Goal: Information Seeking & Learning: Check status

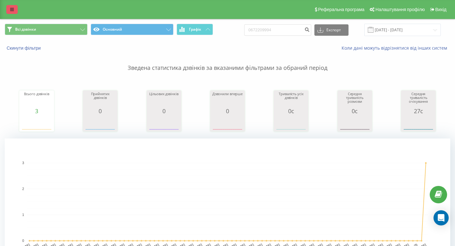
click at [8, 6] on link at bounding box center [11, 9] width 11 height 9
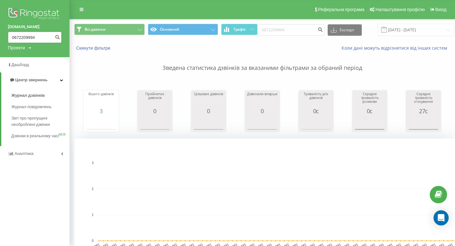
click at [25, 37] on input "0672209994" at bounding box center [35, 37] width 54 height 11
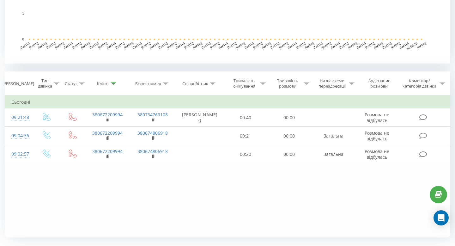
scroll to position [217, 0]
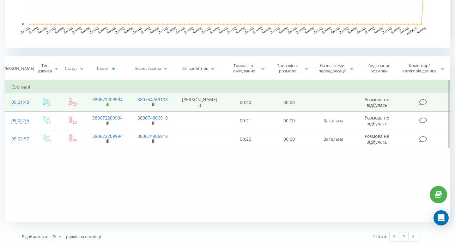
click at [107, 104] on rect at bounding box center [108, 104] width 2 height 3
click at [108, 104] on rect at bounding box center [108, 104] width 2 height 3
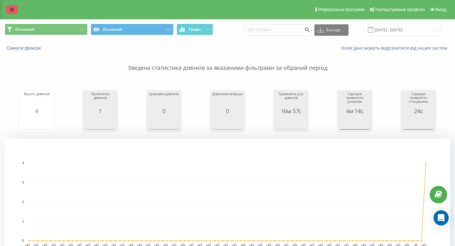
click at [11, 9] on icon at bounding box center [12, 9] width 4 height 4
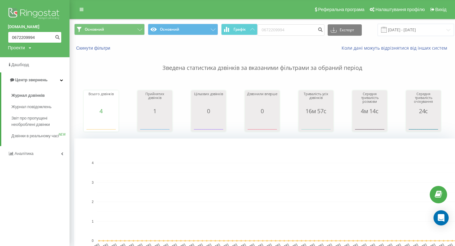
click at [26, 37] on input "0672209994" at bounding box center [35, 37] width 54 height 11
paste input
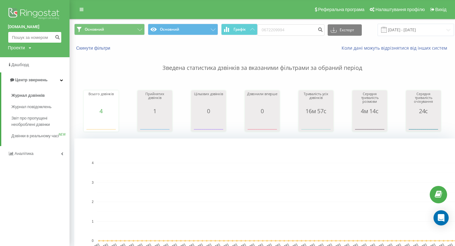
click at [38, 36] on input at bounding box center [35, 37] width 54 height 11
paste input "0958045304"
type input "0958045304"
click at [56, 38] on icon "submit" at bounding box center [57, 36] width 5 height 4
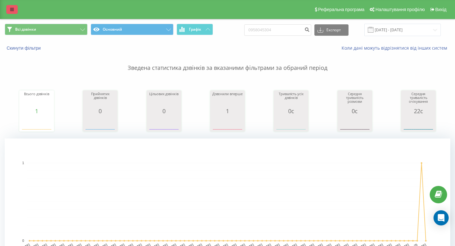
click at [16, 11] on link at bounding box center [11, 9] width 11 height 9
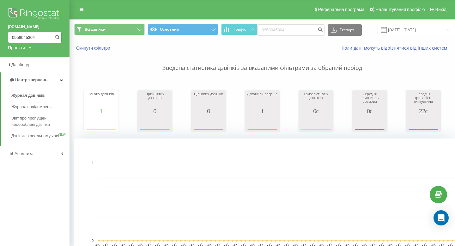
click at [28, 36] on input "0958045304" at bounding box center [35, 37] width 54 height 11
paste input "63389898"
type input "0963389898"
click at [56, 38] on icon "submit" at bounding box center [57, 36] width 5 height 4
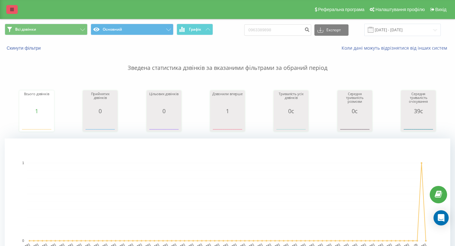
click at [12, 8] on icon at bounding box center [12, 9] width 4 height 4
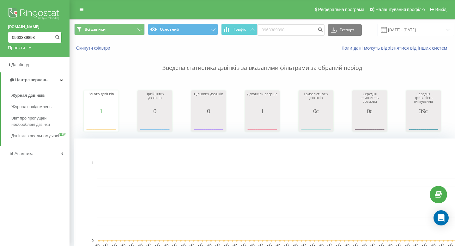
click at [25, 38] on input "0963389898" at bounding box center [35, 37] width 54 height 11
paste input "74792190"
type input "0974792190"
click at [57, 37] on icon "submit" at bounding box center [57, 36] width 5 height 4
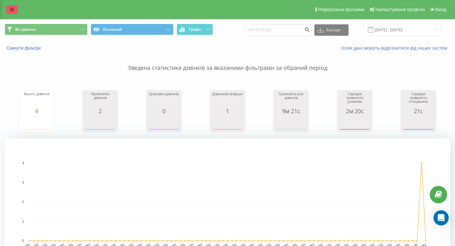
click at [12, 11] on icon at bounding box center [12, 9] width 4 height 4
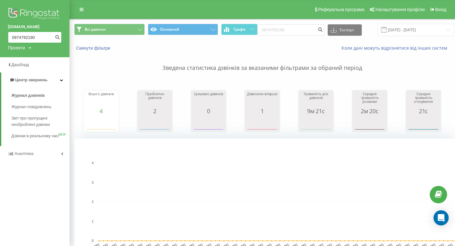
click at [30, 39] on input "0974792190" at bounding box center [35, 37] width 54 height 11
paste input "58045304"
type input "0958045304"
click at [56, 38] on icon "submit" at bounding box center [57, 36] width 5 height 4
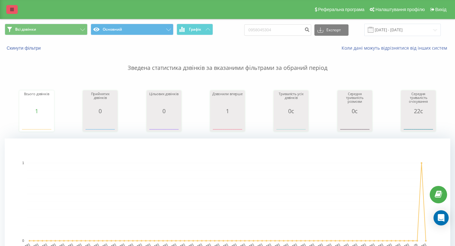
click at [12, 9] on icon at bounding box center [12, 9] width 4 height 4
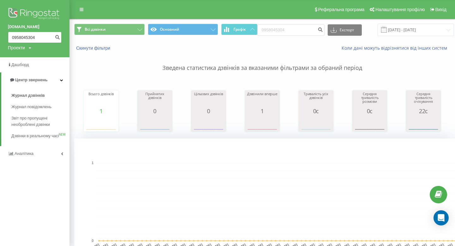
click at [25, 39] on input "0958045304" at bounding box center [35, 37] width 54 height 11
paste input "63389898"
type input "0963389898"
click at [56, 36] on icon "submit" at bounding box center [57, 36] width 5 height 4
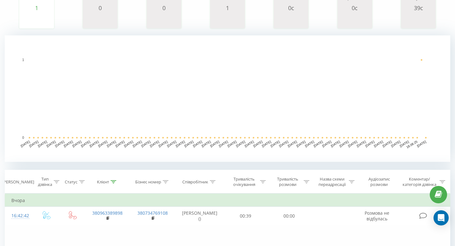
scroll to position [104, 0]
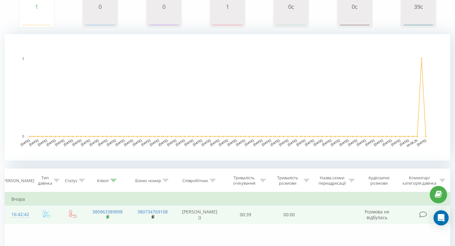
click at [108, 219] on icon at bounding box center [108, 217] width 3 height 4
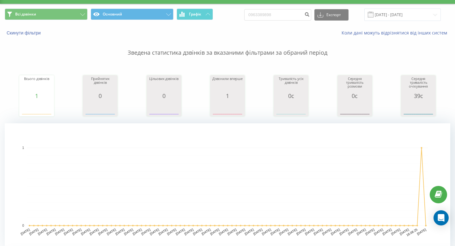
scroll to position [0, 0]
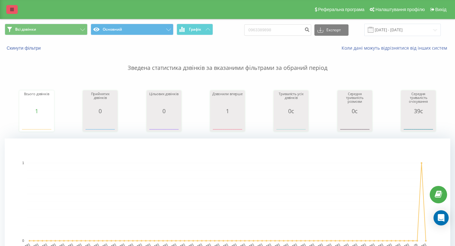
click at [13, 10] on icon at bounding box center [12, 9] width 4 height 4
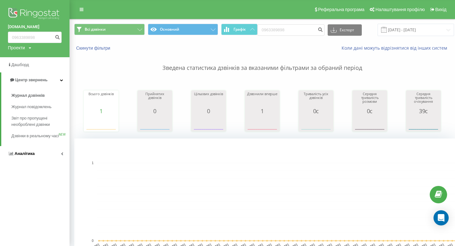
click at [36, 161] on link "Аналiтика" at bounding box center [35, 153] width 70 height 15
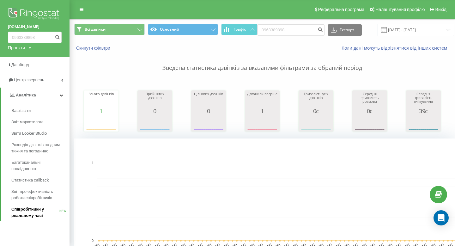
click at [34, 214] on span "Співробітники у реальному часі" at bounding box center [35, 212] width 48 height 13
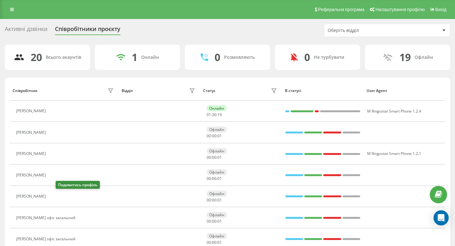
click at [55, 199] on icon at bounding box center [52, 196] width 5 height 5
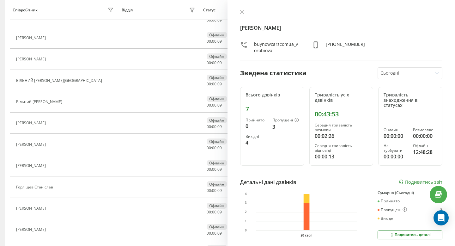
scroll to position [244, 0]
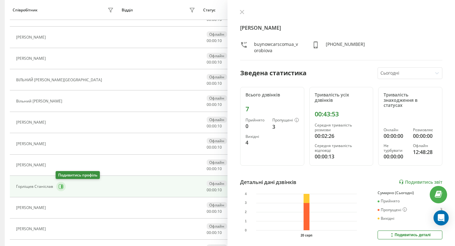
click at [62, 184] on icon at bounding box center [61, 186] width 5 height 5
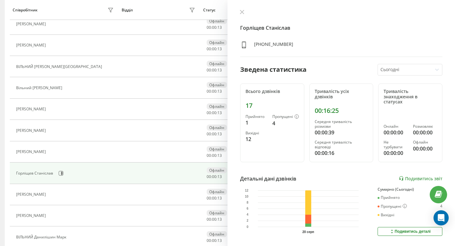
scroll to position [255, 0]
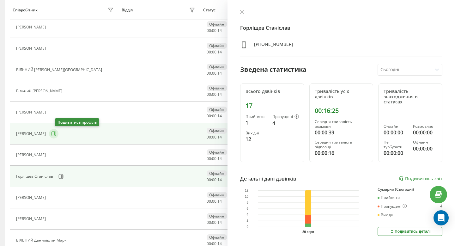
click at [55, 133] on icon at bounding box center [55, 133] width 2 height 3
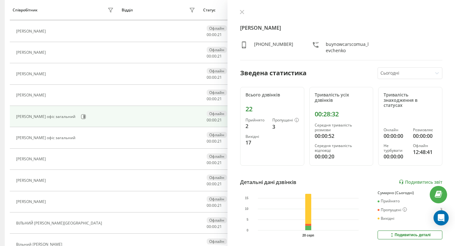
scroll to position [86, 0]
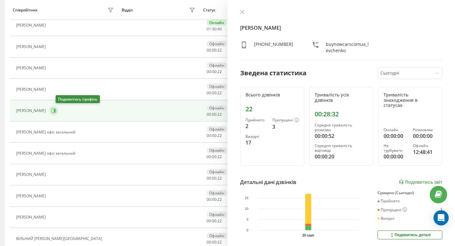
click at [56, 111] on icon at bounding box center [53, 110] width 5 height 5
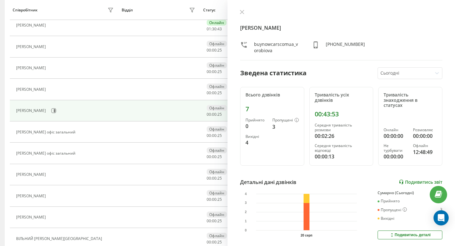
click at [419, 179] on link "Подивитись звіт" at bounding box center [421, 181] width 44 height 5
click at [409, 179] on link "Подивитись звіт" at bounding box center [421, 181] width 44 height 5
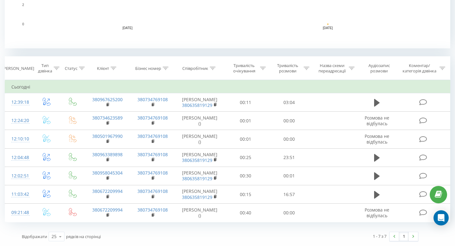
scroll to position [236, 0]
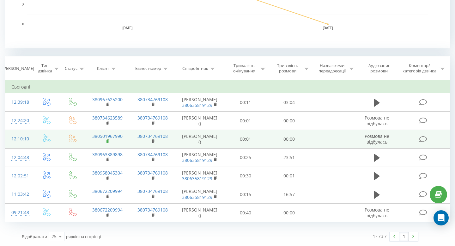
click at [108, 140] on rect at bounding box center [108, 141] width 2 height 3
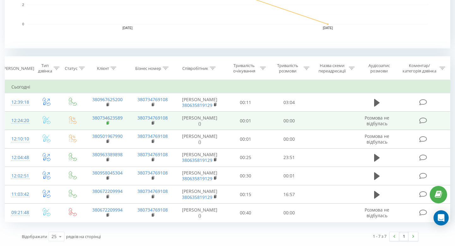
click at [107, 122] on rect at bounding box center [108, 123] width 2 height 3
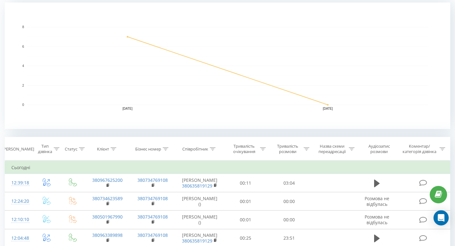
scroll to position [0, 0]
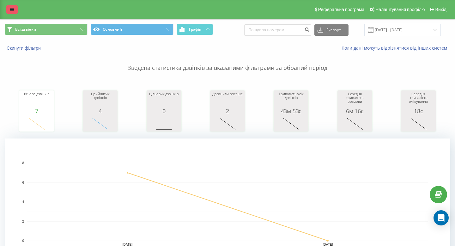
click at [13, 9] on icon at bounding box center [12, 9] width 4 height 4
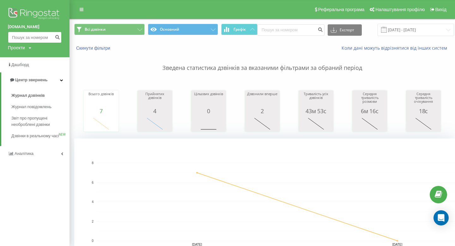
click at [27, 37] on input at bounding box center [35, 37] width 54 height 11
paste input "380734623589"
type input "380734623589"
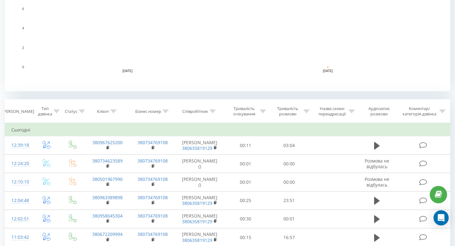
scroll to position [236, 0]
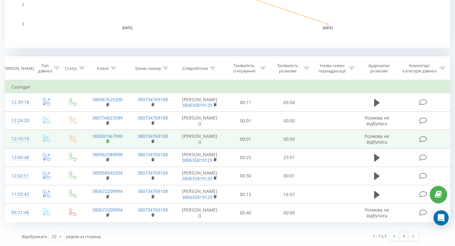
click at [107, 140] on rect at bounding box center [108, 141] width 2 height 3
